Goal: Transaction & Acquisition: Purchase product/service

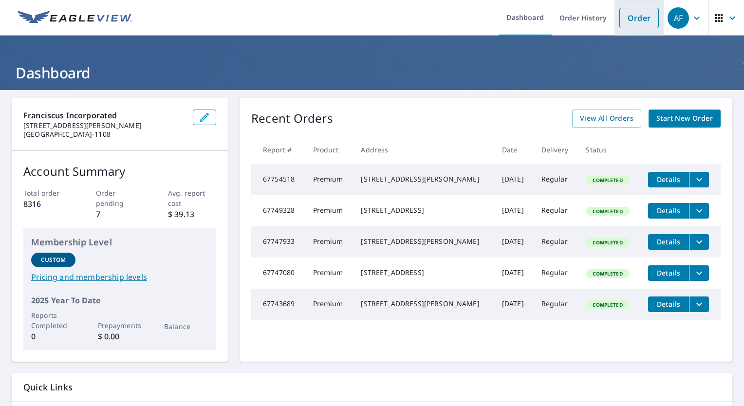
click at [622, 26] on link "Order" at bounding box center [639, 18] width 39 height 20
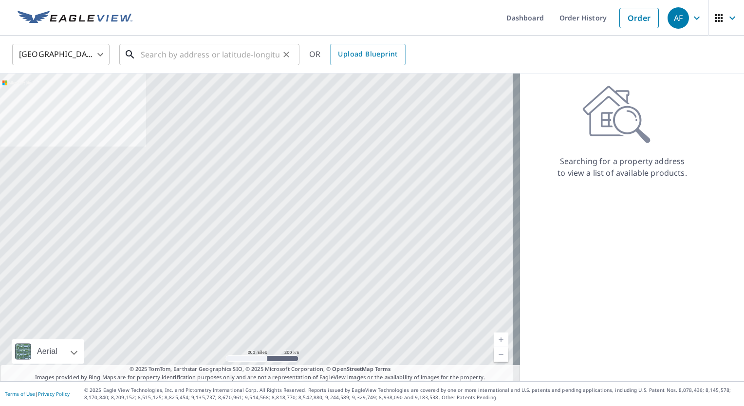
click at [187, 49] on input "text" at bounding box center [210, 54] width 139 height 27
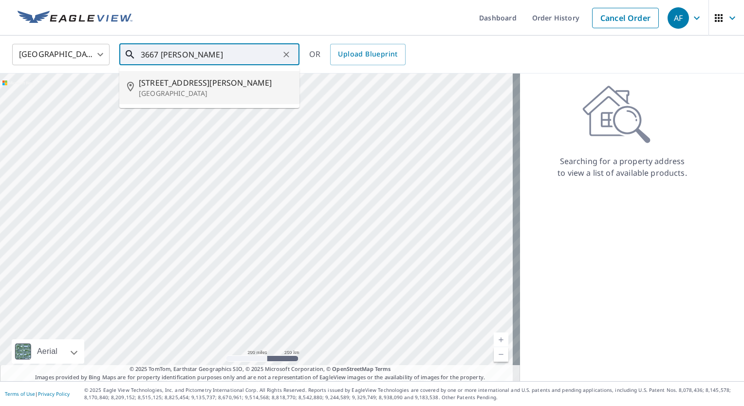
click at [161, 94] on p "[GEOGRAPHIC_DATA]" at bounding box center [215, 94] width 153 height 10
type input "[STREET_ADDRESS][PERSON_NAME]"
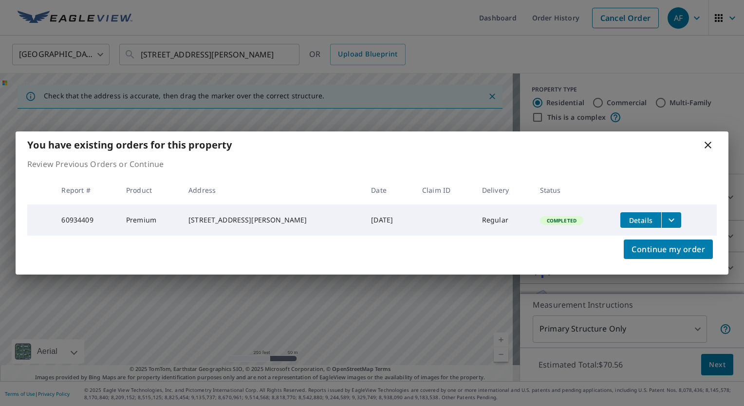
click at [709, 146] on icon at bounding box center [709, 145] width 12 height 12
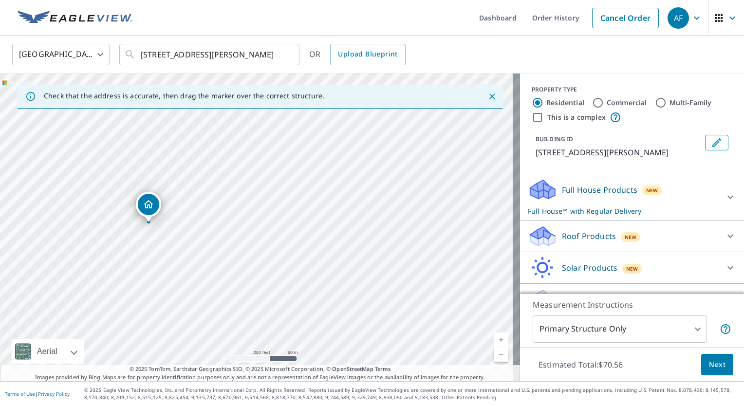
drag, startPoint x: 453, startPoint y: 327, endPoint x: 333, endPoint y: 326, distance: 119.9
click at [333, 326] on div "[STREET_ADDRESS][PERSON_NAME]" at bounding box center [260, 228] width 520 height 308
drag, startPoint x: 396, startPoint y: 303, endPoint x: 433, endPoint y: 249, distance: 65.1
click at [433, 249] on div "[STREET_ADDRESS][PERSON_NAME]" at bounding box center [260, 228] width 520 height 308
drag, startPoint x: 232, startPoint y: 225, endPoint x: 339, endPoint y: 278, distance: 119.4
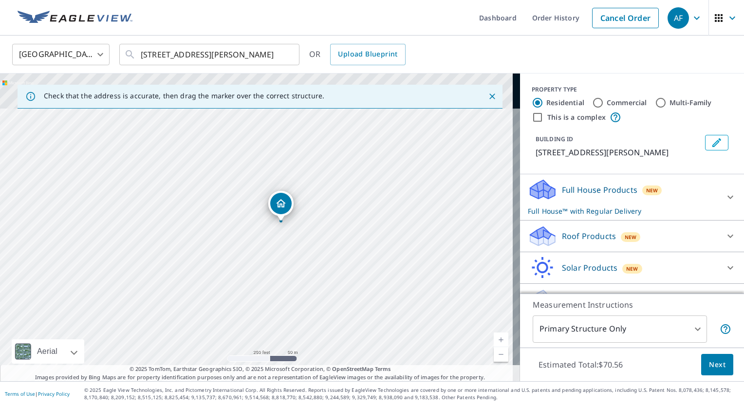
click at [339, 278] on div "[STREET_ADDRESS][PERSON_NAME]" at bounding box center [260, 228] width 520 height 308
drag, startPoint x: 337, startPoint y: 247, endPoint x: 354, endPoint y: 282, distance: 39.4
click at [354, 282] on div "[STREET_ADDRESS][PERSON_NAME]" at bounding box center [260, 228] width 520 height 308
click at [494, 336] on link "Current Level 17, Zoom In" at bounding box center [501, 340] width 15 height 15
click at [494, 336] on link "Current Level 18, Zoom In" at bounding box center [501, 340] width 15 height 15
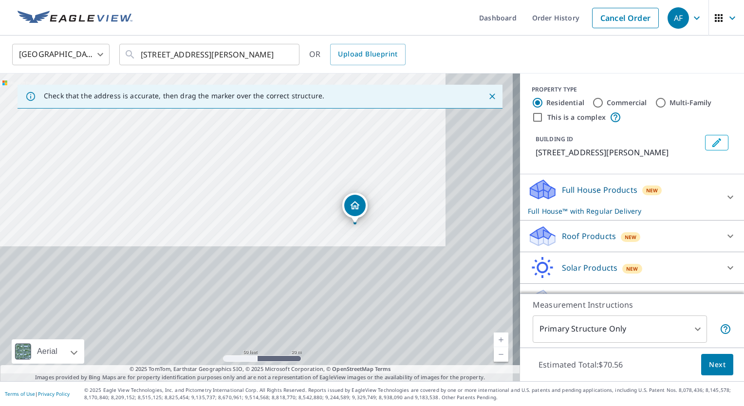
drag, startPoint x: 375, startPoint y: 269, endPoint x: 307, endPoint y: 134, distance: 151.4
click at [307, 134] on div "[STREET_ADDRESS][PERSON_NAME]" at bounding box center [260, 228] width 520 height 308
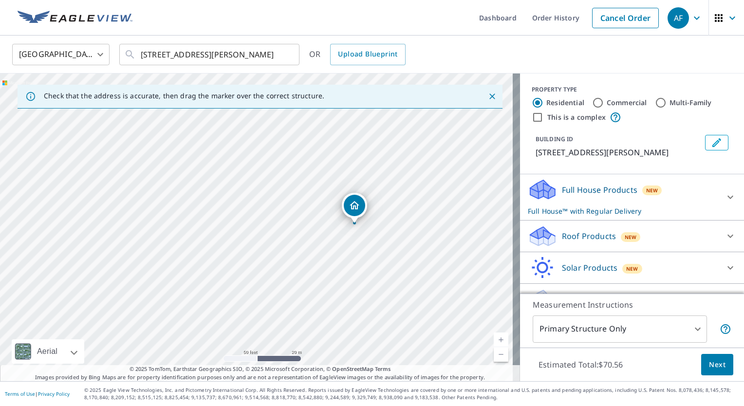
scroll to position [21, 0]
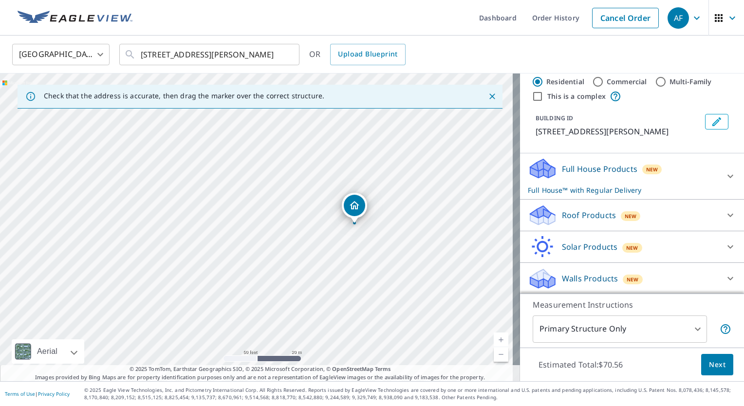
click at [590, 220] on p "Roof Products" at bounding box center [589, 215] width 54 height 12
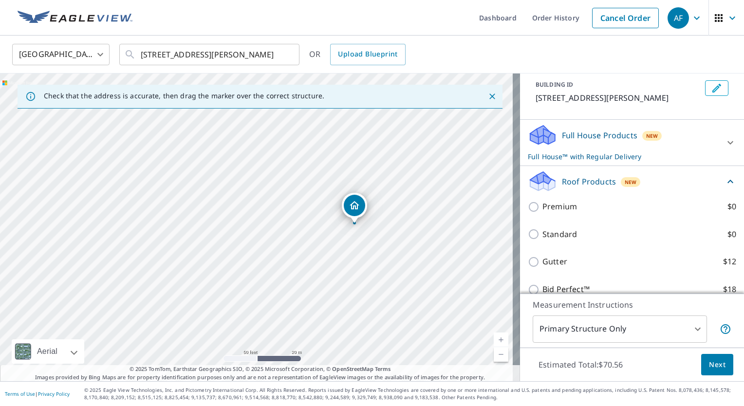
scroll to position [60, 0]
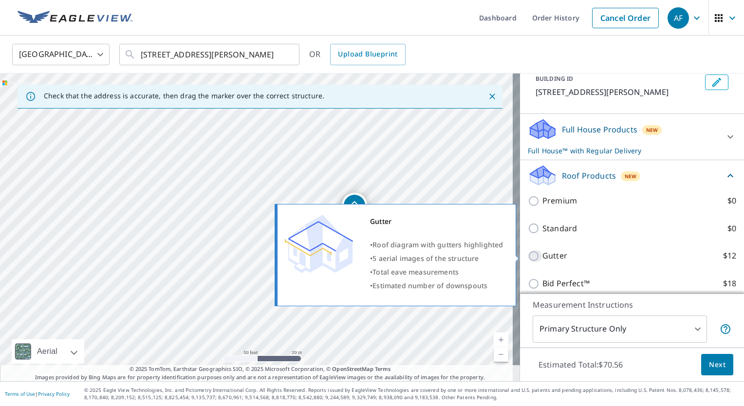
click at [528, 254] on input "Gutter $12" at bounding box center [535, 256] width 15 height 12
checkbox input "true"
type input "1"
checkbox input "false"
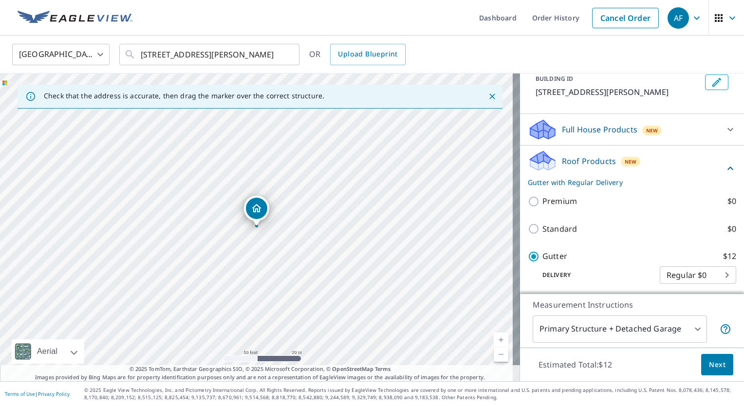
click at [717, 358] on button "Next" at bounding box center [718, 365] width 32 height 22
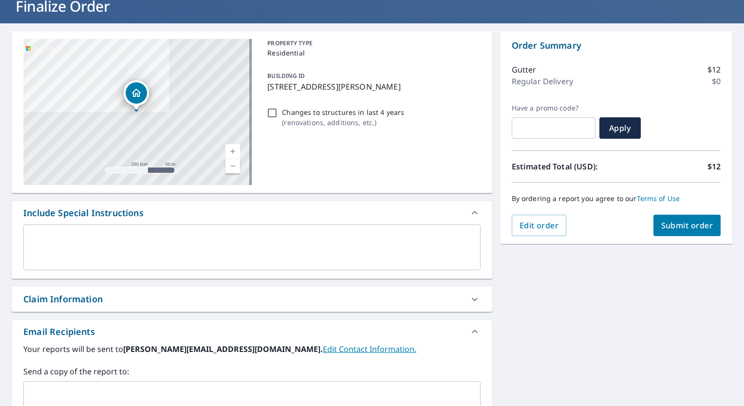
scroll to position [71, 0]
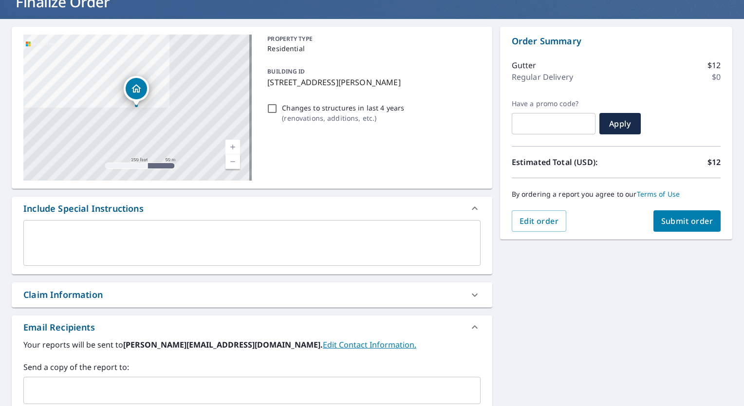
click at [275, 382] on input "text" at bounding box center [245, 390] width 434 height 19
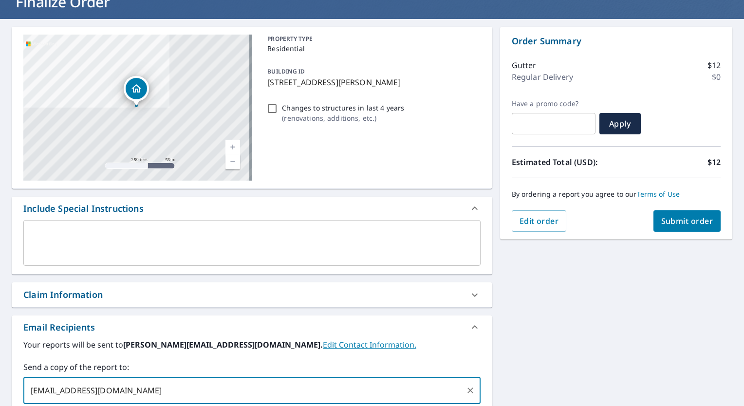
type input "[EMAIL_ADDRESS][DOMAIN_NAME]"
click at [680, 217] on span "Submit order" at bounding box center [688, 221] width 52 height 11
checkbox input "true"
